Goal: Check status: Check status

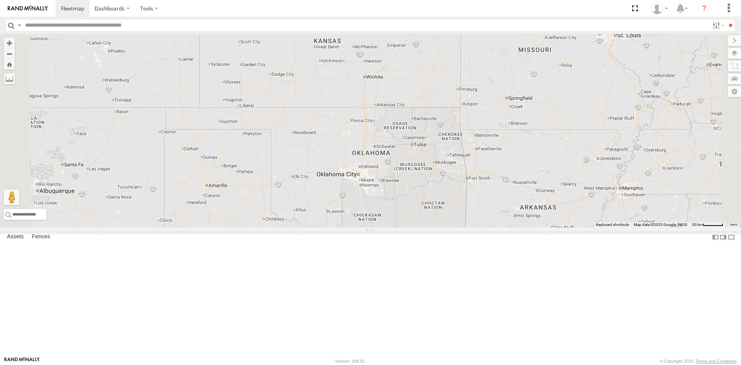
click at [474, 19] on div "2" at bounding box center [466, 10] width 15 height 15
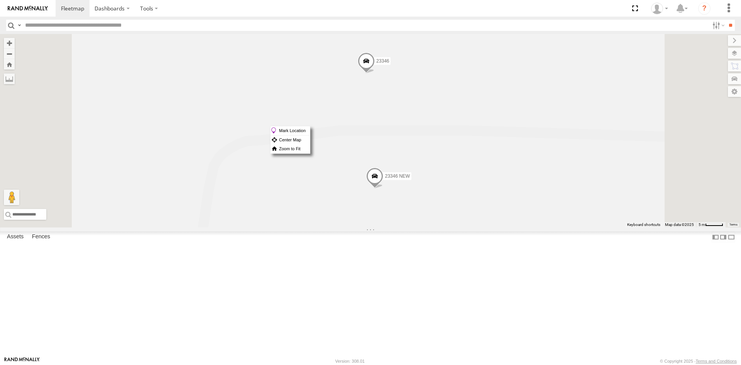
drag, startPoint x: 463, startPoint y: 126, endPoint x: 459, endPoint y: 125, distance: 4.3
click at [375, 73] on span at bounding box center [366, 63] width 17 height 21
click at [310, 129] on label "Mark Location" at bounding box center [290, 130] width 39 height 9
click at [415, 173] on div "23207xx 23207 NEW 23460 23480 23474 23346 23346 NEW 23346 All Assets NE 40th St…" at bounding box center [370, 130] width 741 height 193
click at [417, 188] on div "23207xx 23207 NEW 23460 23480 23474 23346 23346 NEW 23346 All Assets NE 40th St…" at bounding box center [370, 130] width 741 height 193
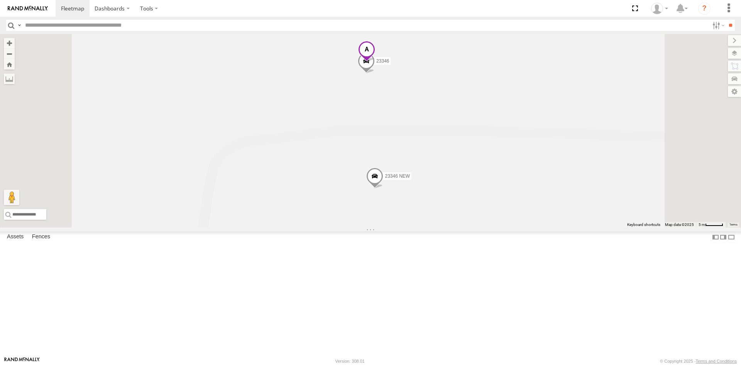
click at [375, 61] on span at bounding box center [366, 51] width 17 height 21
